Goal: Task Accomplishment & Management: Manage account settings

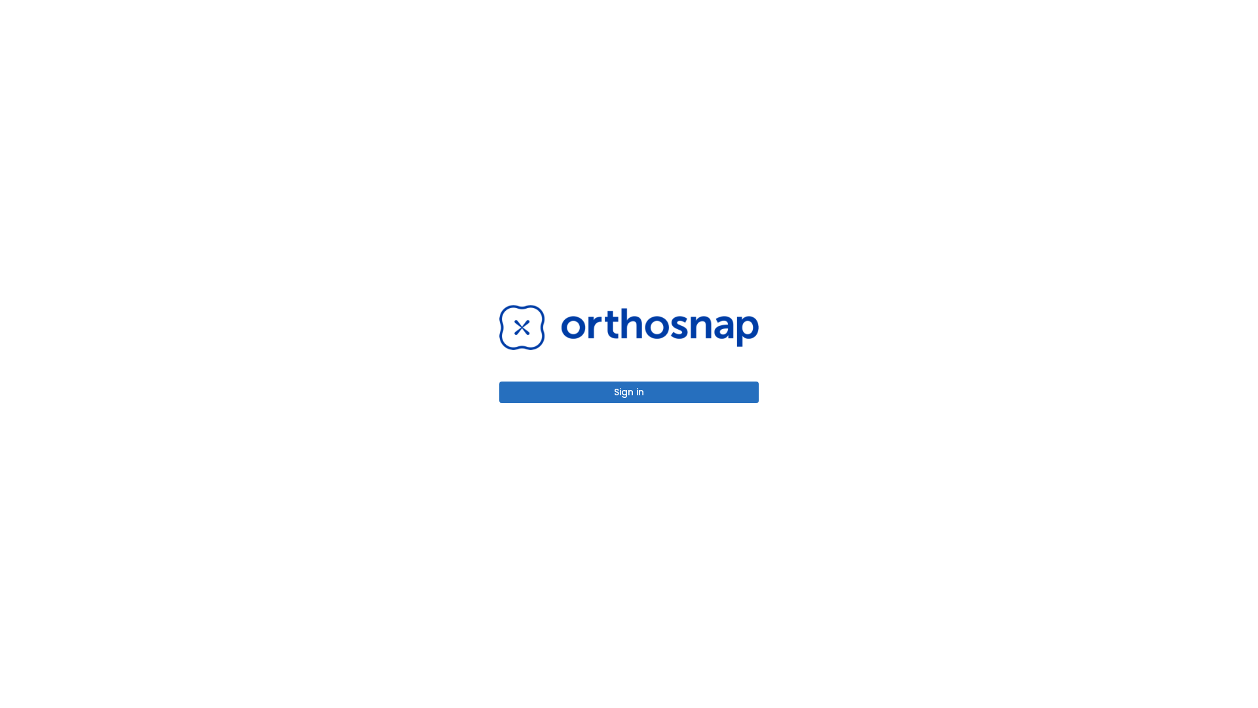
click at [629, 392] on button "Sign in" at bounding box center [628, 392] width 259 height 22
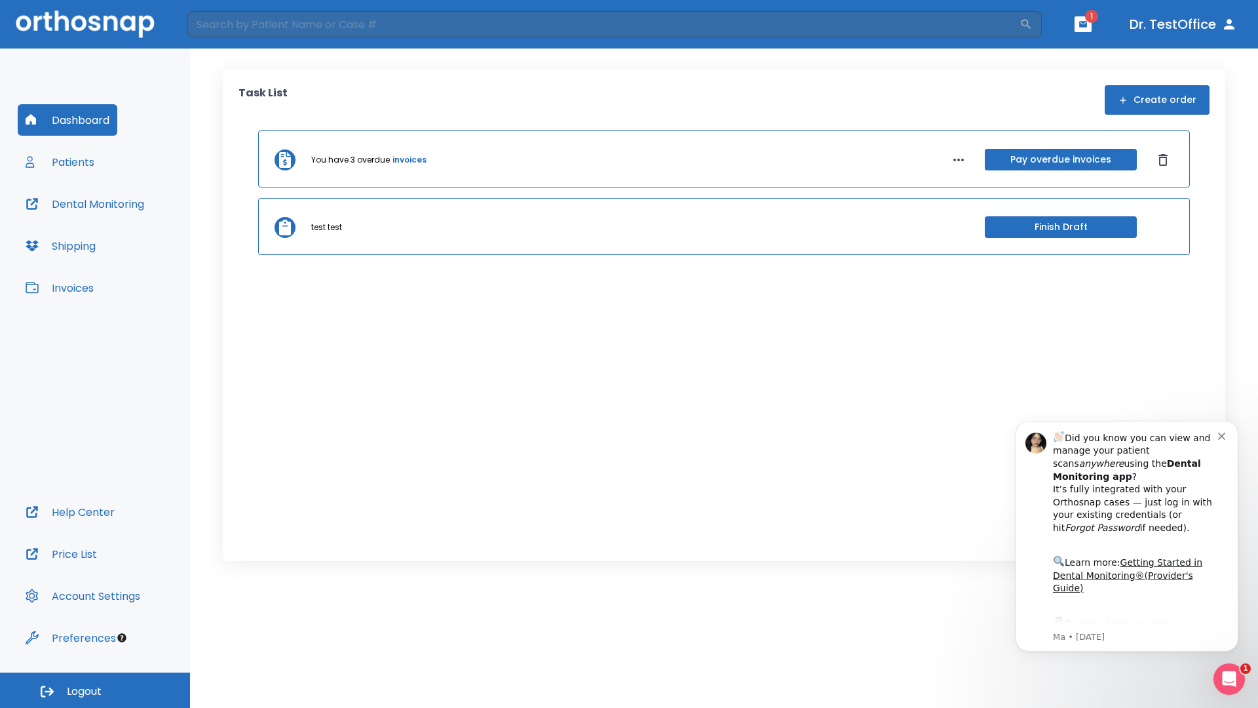
click at [95, 690] on span "Logout" at bounding box center [84, 691] width 35 height 14
